Goal: Communication & Community: Share content

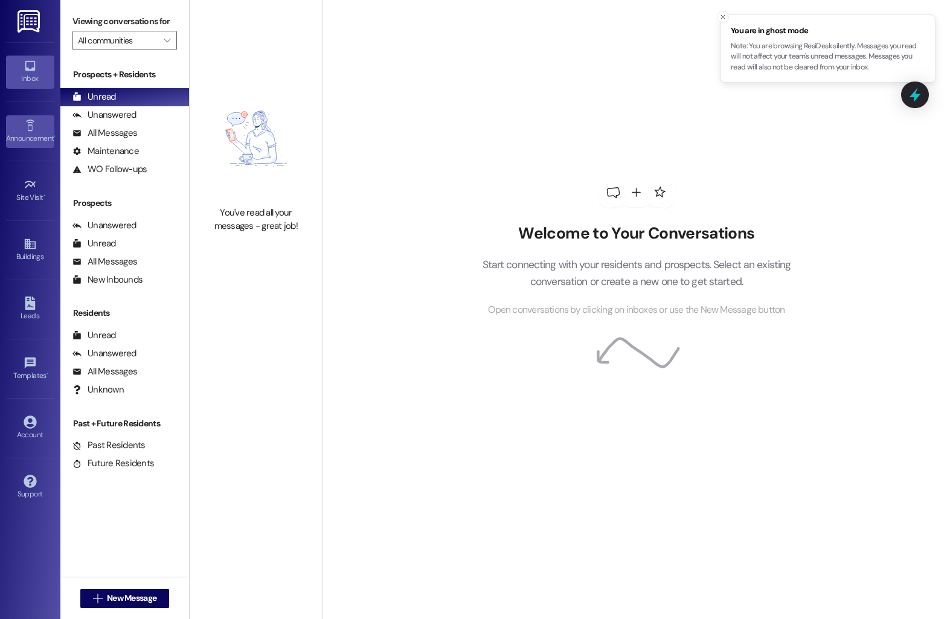
click at [30, 127] on icon at bounding box center [30, 125] width 13 height 13
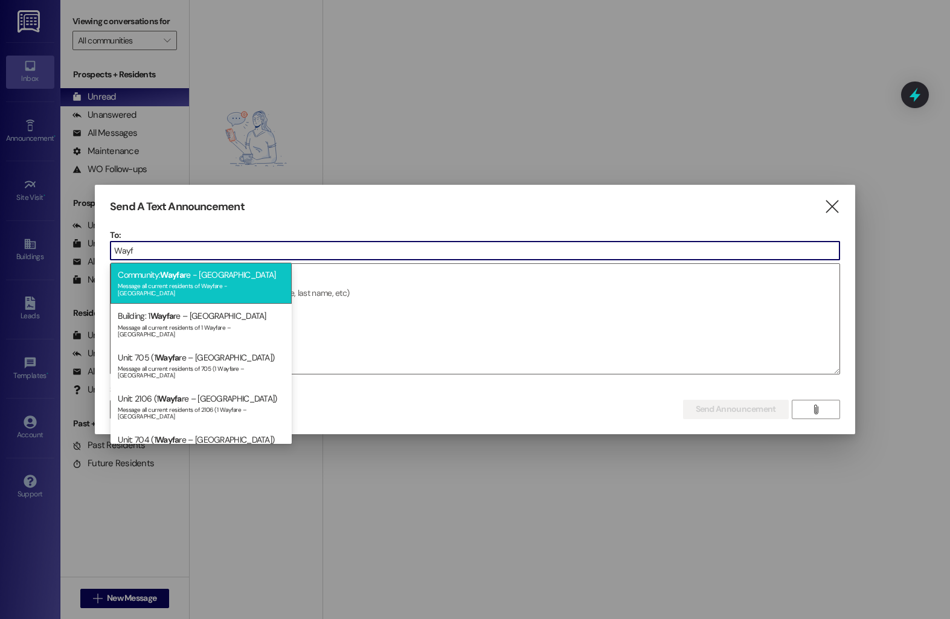
type input "Wayf"
click at [207, 284] on div "Message all current residents of Wayfare - [GEOGRAPHIC_DATA]" at bounding box center [201, 288] width 167 height 17
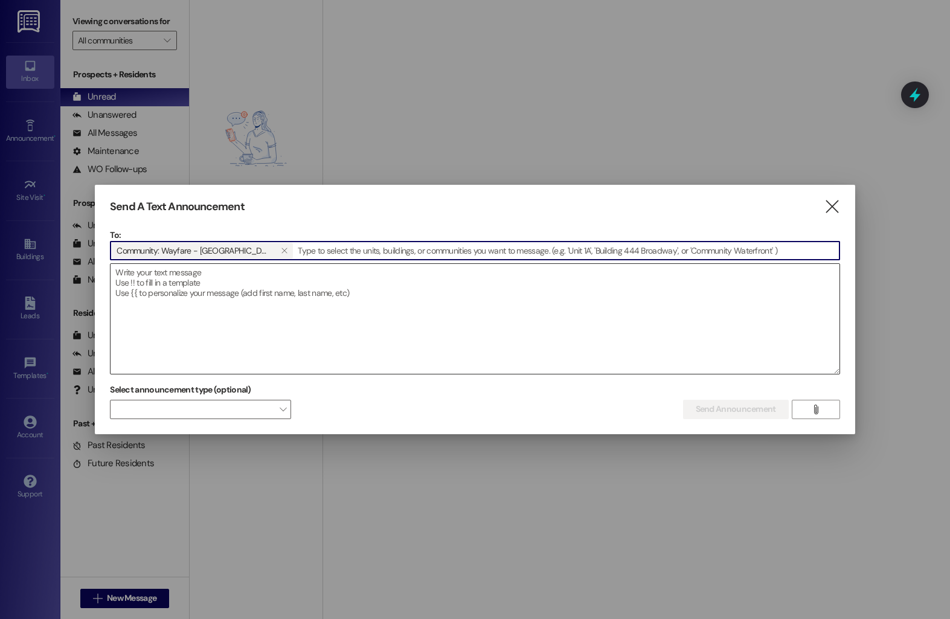
click at [183, 284] on textarea at bounding box center [475, 319] width 728 height 110
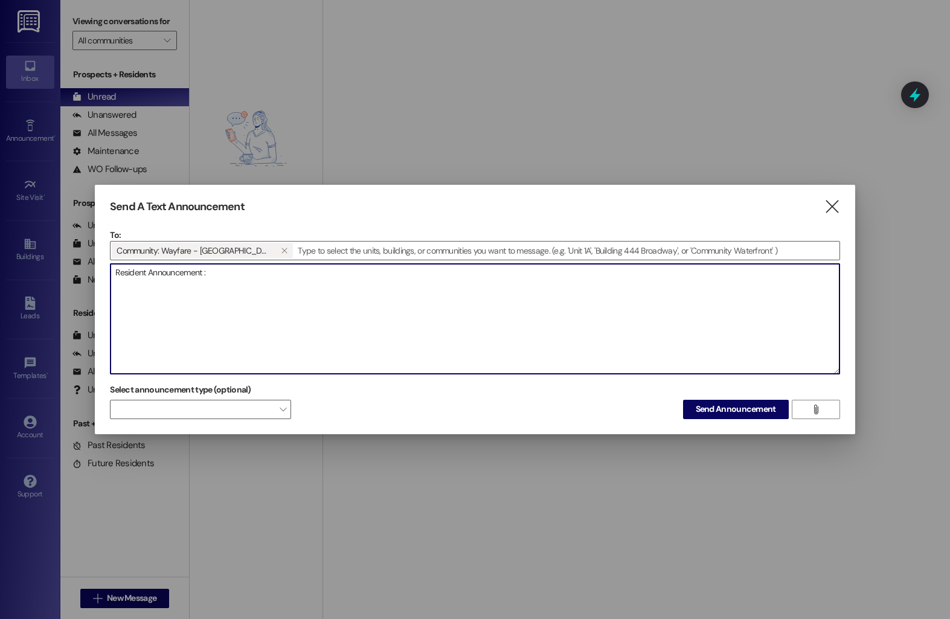
paste textarea "Dear Residents, We want to let you know that we will be transitioning our trash…"
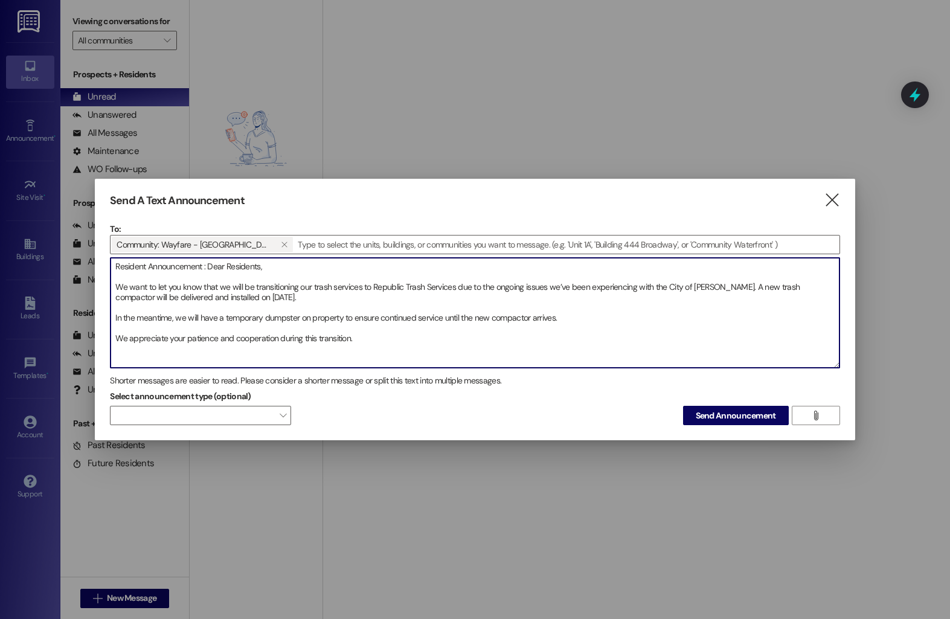
click at [115, 289] on textarea "Resident Announcement : Dear Residents, We want to let you know that we will be…" at bounding box center [475, 313] width 728 height 110
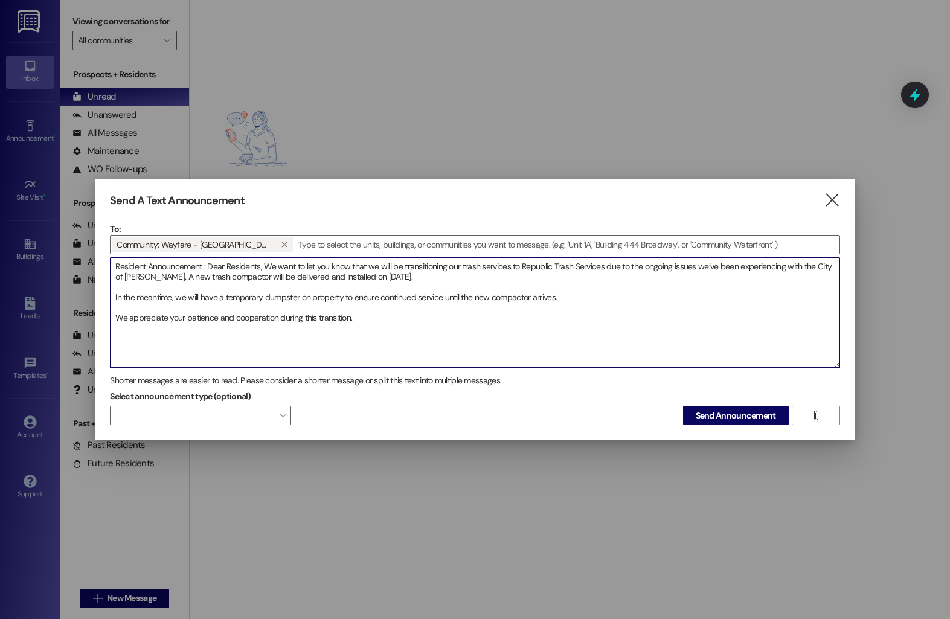
click at [114, 297] on textarea "Resident Announcement : Dear Residents, We want to let you know that we will be…" at bounding box center [475, 313] width 728 height 110
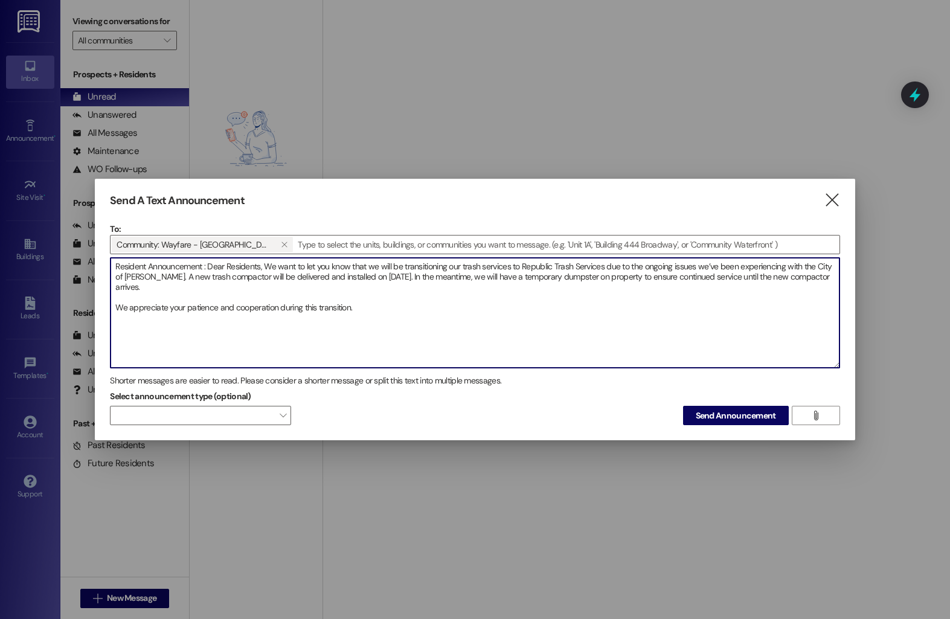
click at [116, 306] on textarea "Resident Announcement : Dear Residents, We want to let you know that we will be…" at bounding box center [475, 313] width 728 height 110
click at [385, 287] on textarea "Resident Announcement : Dear Residents, We want to let you know that we will be…" at bounding box center [475, 313] width 728 height 110
click at [447, 287] on textarea "Resident Announcement : Dear Residents, We want to let you know that we will be…" at bounding box center [475, 313] width 728 height 110
type textarea "Resident Announcement : Dear Residents, We want to let you know that we will be…"
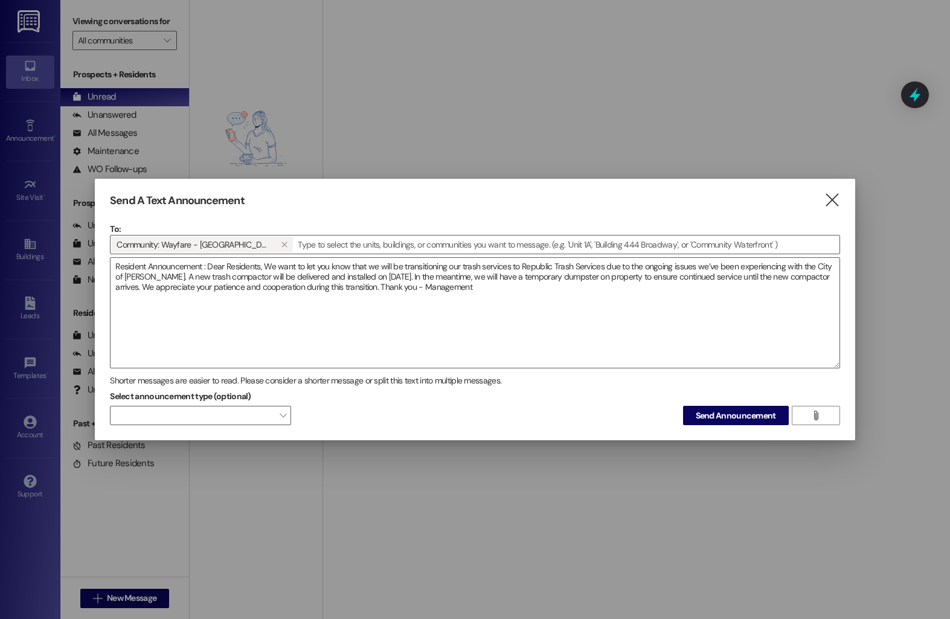
click at [660, 375] on div "Shorter messages are easier to read. Please consider a shorter message or split…" at bounding box center [475, 380] width 730 height 13
click at [728, 420] on span "Send Announcement" at bounding box center [736, 415] width 80 height 13
